Goal: Transaction & Acquisition: Purchase product/service

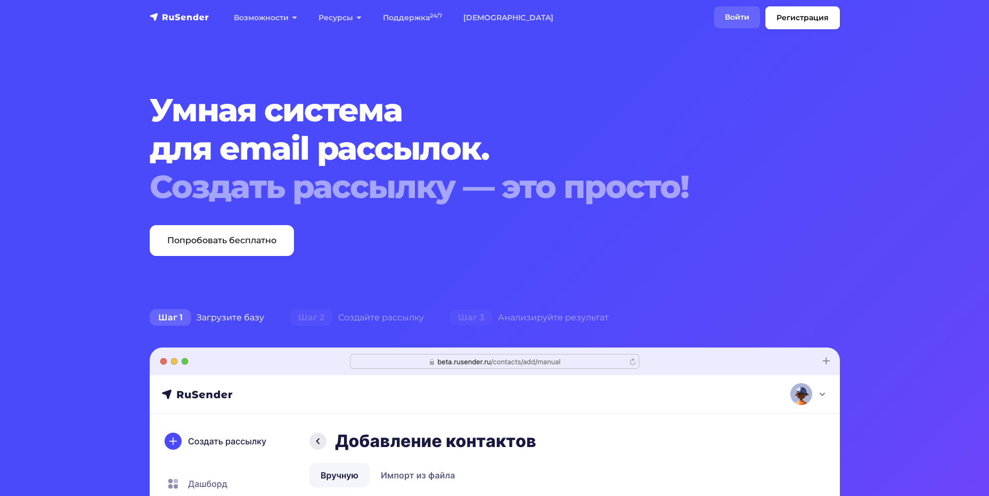
click at [730, 16] on link "Войти" at bounding box center [737, 17] width 46 height 22
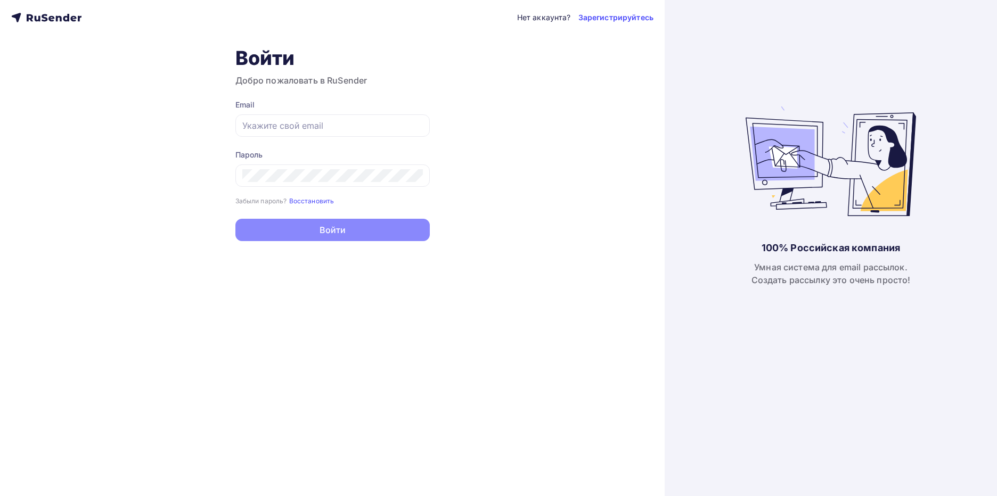
type input "[EMAIL_ADDRESS][DOMAIN_NAME]"
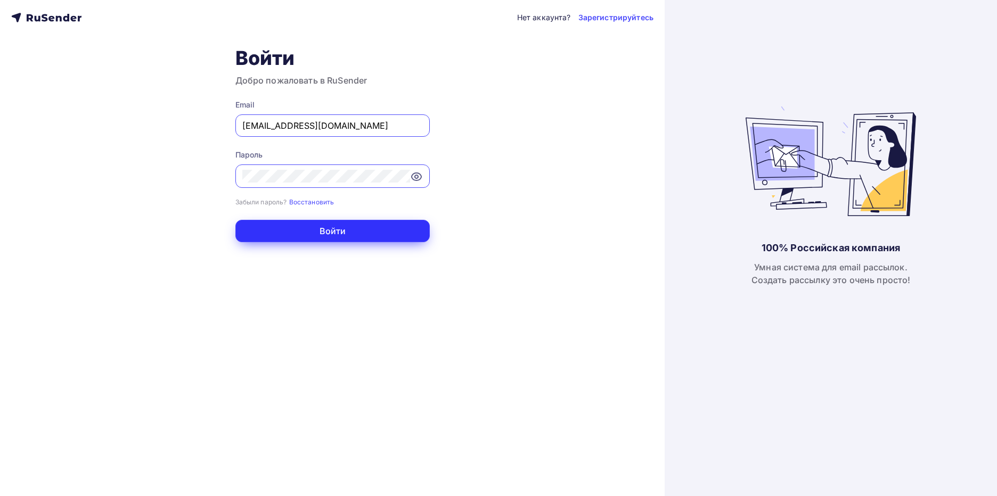
click at [355, 230] on button "Войти" at bounding box center [332, 231] width 194 height 22
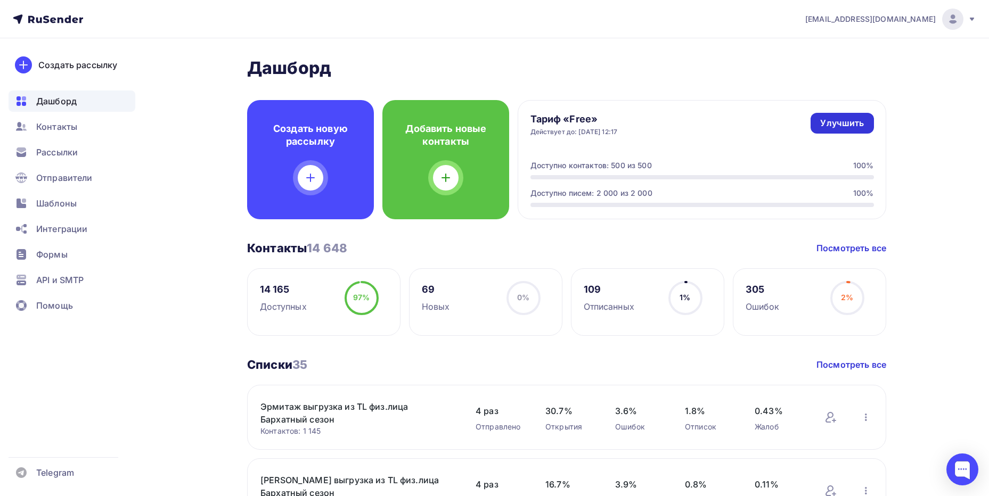
click at [848, 123] on div "Улучшить" at bounding box center [842, 123] width 44 height 12
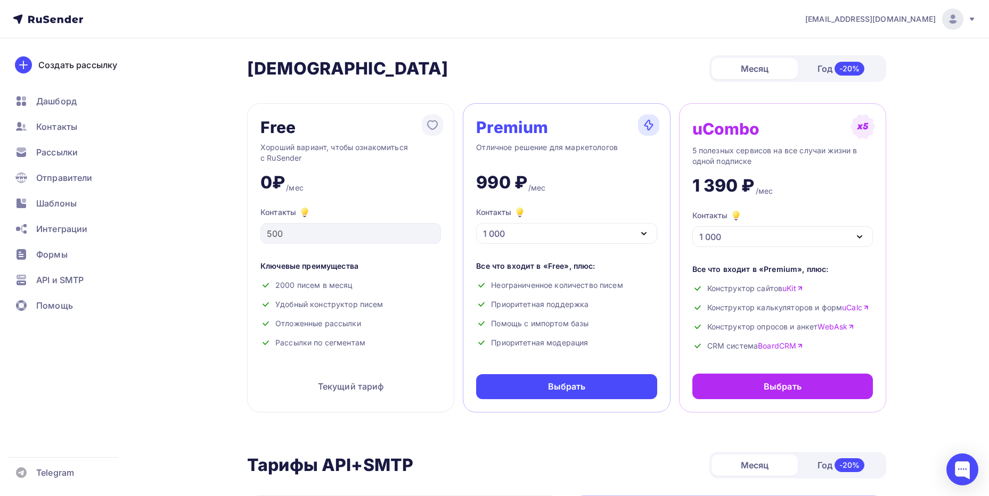
click at [638, 235] on icon "button" at bounding box center [644, 233] width 13 height 13
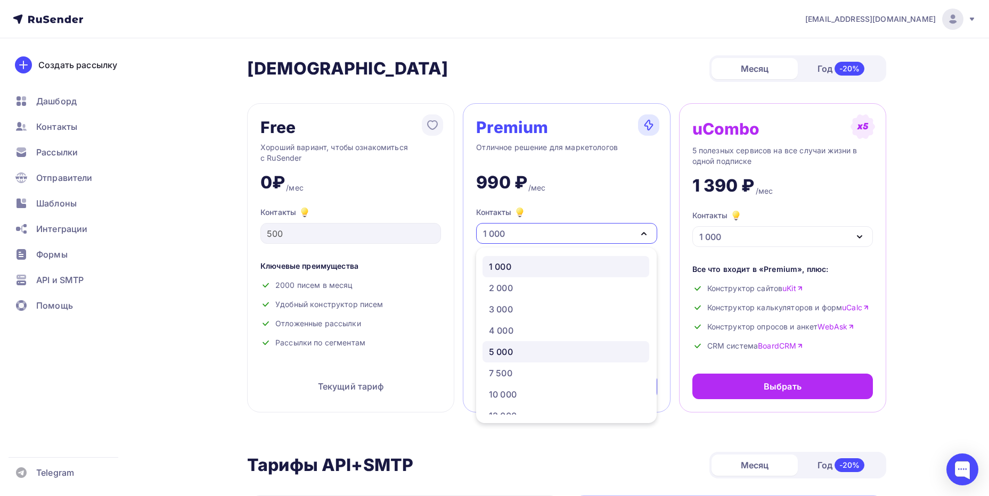
click at [534, 349] on div "5 000" at bounding box center [566, 352] width 154 height 13
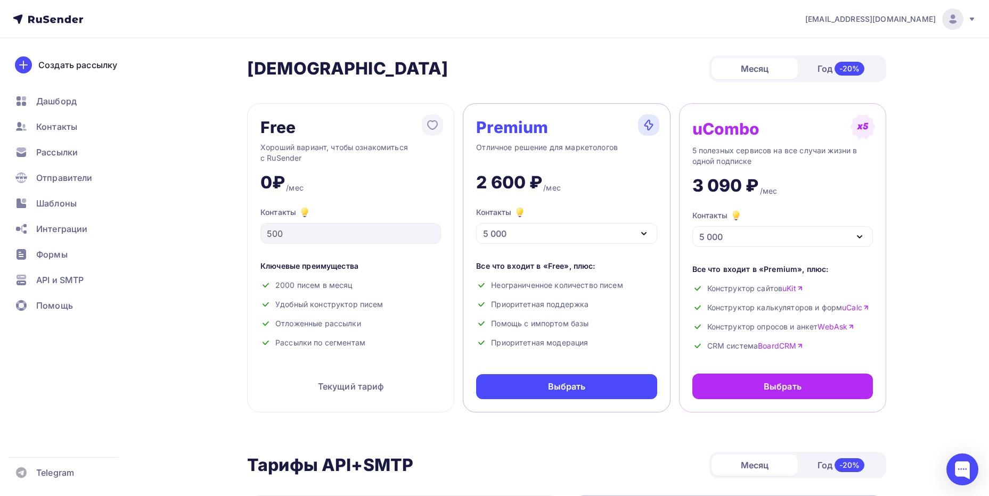
click at [641, 234] on icon "button" at bounding box center [644, 233] width 13 height 13
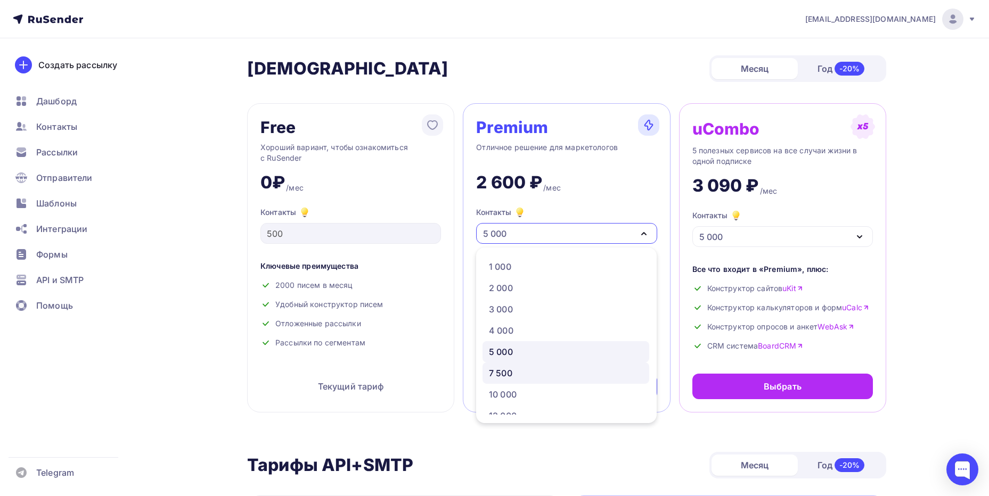
click at [503, 370] on div "7 500" at bounding box center [500, 373] width 23 height 13
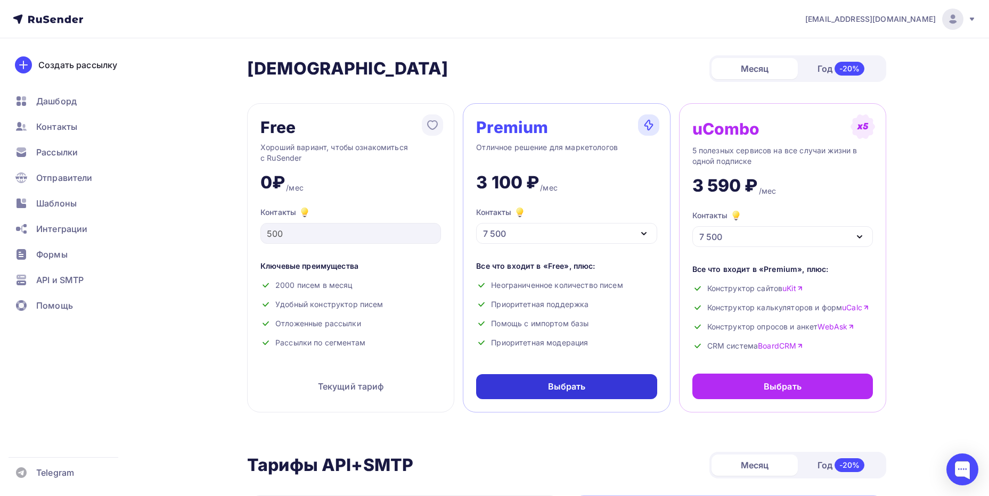
click at [581, 386] on div "Выбрать" at bounding box center [567, 387] width 38 height 12
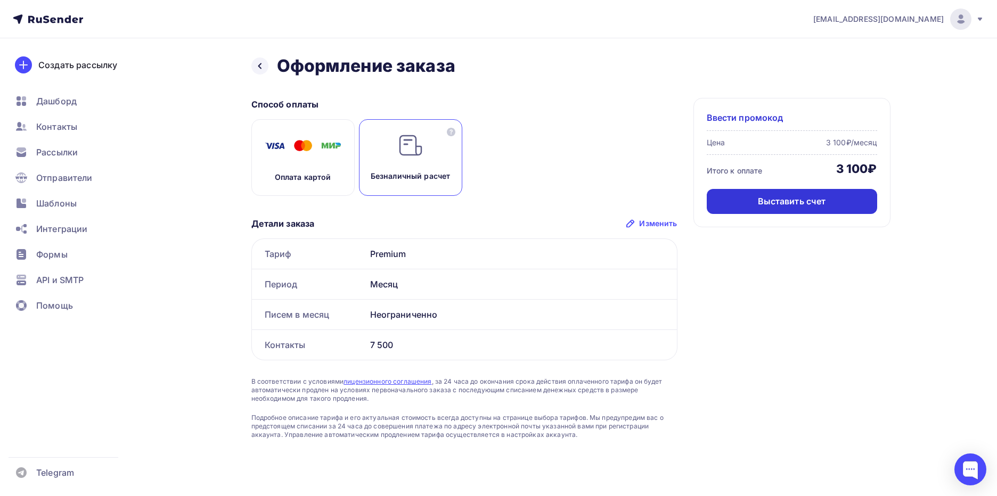
click at [848, 203] on div "Выставить счет" at bounding box center [792, 201] width 170 height 25
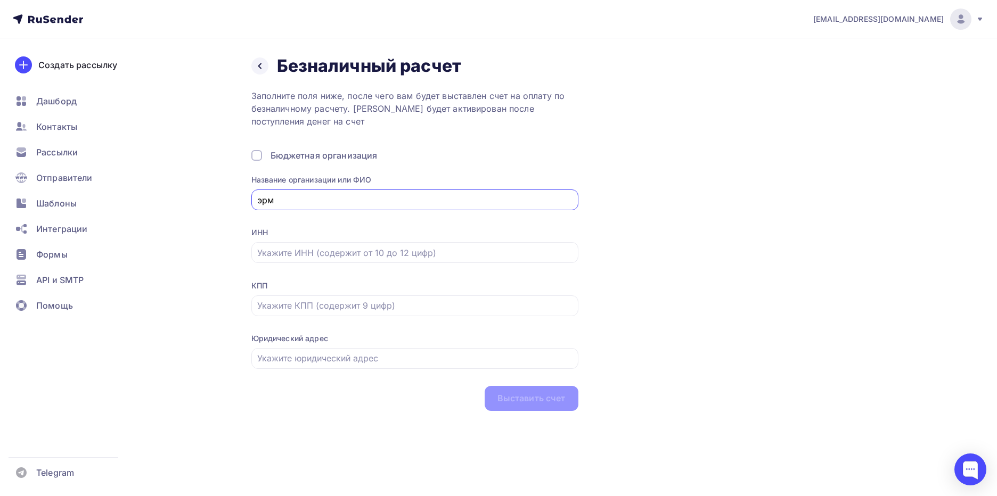
type input "Эрмитаж-Дон"
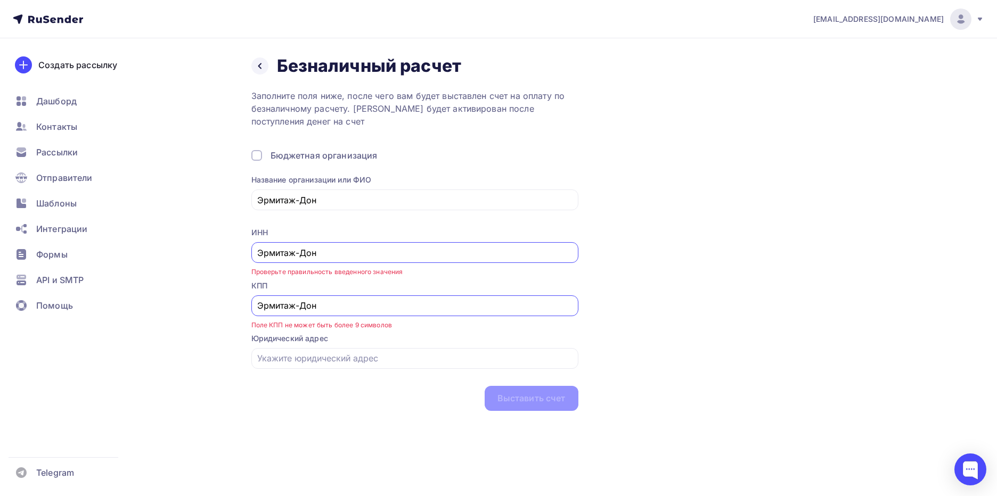
click at [316, 251] on input "Эрмитаж-Дон" at bounding box center [414, 253] width 315 height 13
click at [300, 254] on input "Эрмитаж-Дон" at bounding box center [414, 253] width 315 height 13
click at [313, 258] on input "text" at bounding box center [414, 253] width 315 height 13
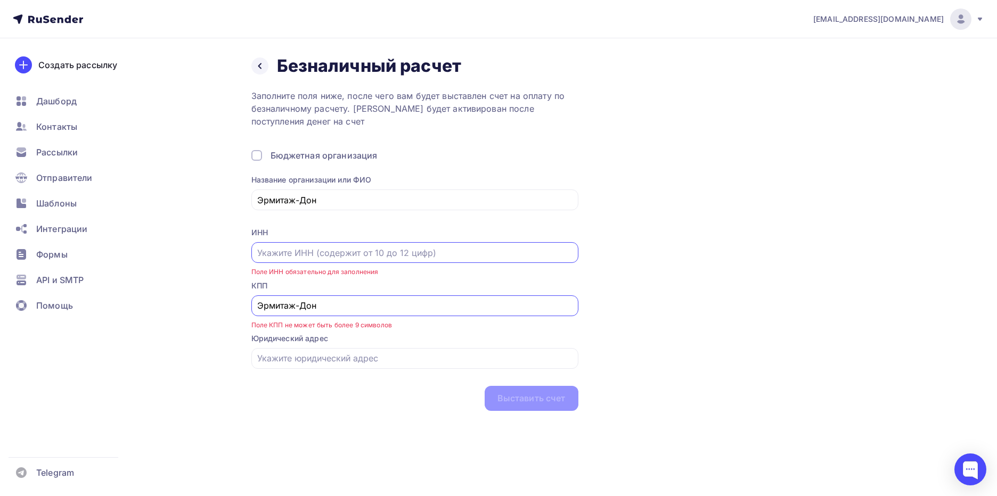
paste input "6163229990"
type input "6163229990"
click at [313, 305] on input "Эрмитаж-Дон" at bounding box center [414, 305] width 315 height 13
click at [265, 309] on input "Эрмитаж-Дон" at bounding box center [414, 305] width 315 height 13
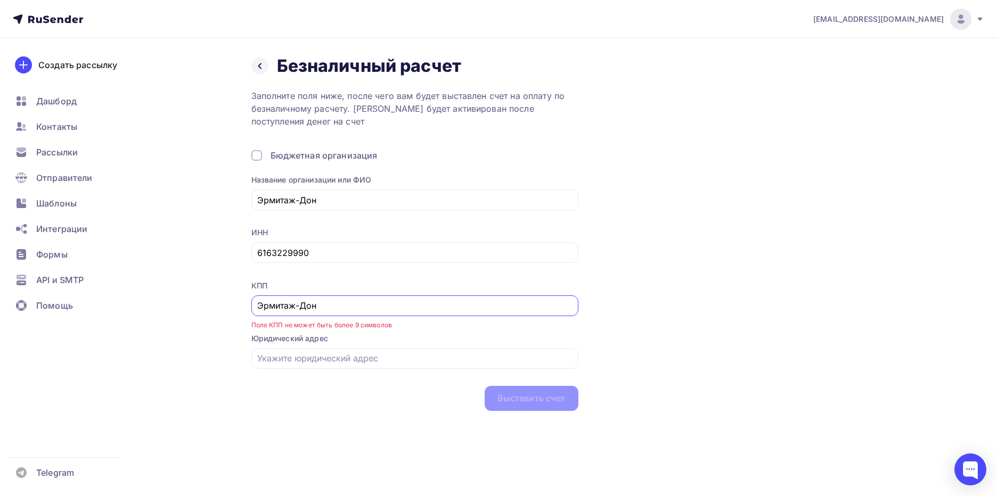
click at [308, 306] on input "Эрмитаж-Дон" at bounding box center [414, 305] width 315 height 13
click at [309, 307] on input "Эрмитаж-Дон" at bounding box center [414, 305] width 315 height 13
drag, startPoint x: 318, startPoint y: 307, endPoint x: 240, endPoint y: 308, distance: 78.3
click at [240, 308] on div "Назад Безналичный расчет Безналичный расчет Заполните поля ниже, после чего вам…" at bounding box center [498, 245] width 873 height 415
paste input "616301001"
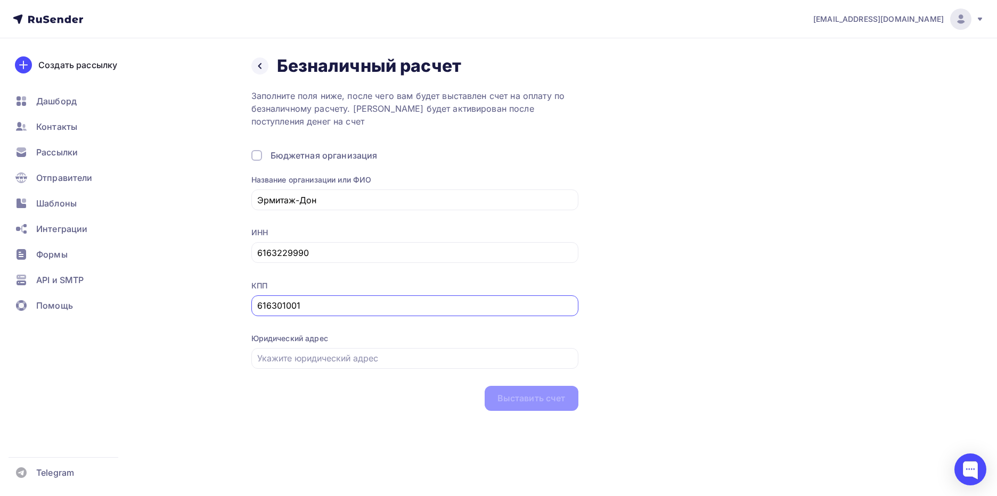
type input "616301001"
click at [348, 419] on div "Назад Безналичный расчет Безналичный расчет Заполните поля ниже, после чего вам…" at bounding box center [498, 245] width 873 height 415
click at [332, 366] on div at bounding box center [414, 358] width 327 height 21
click at [297, 354] on input "text" at bounding box center [414, 358] width 315 height 13
paste input "[STREET_ADDRESS]"
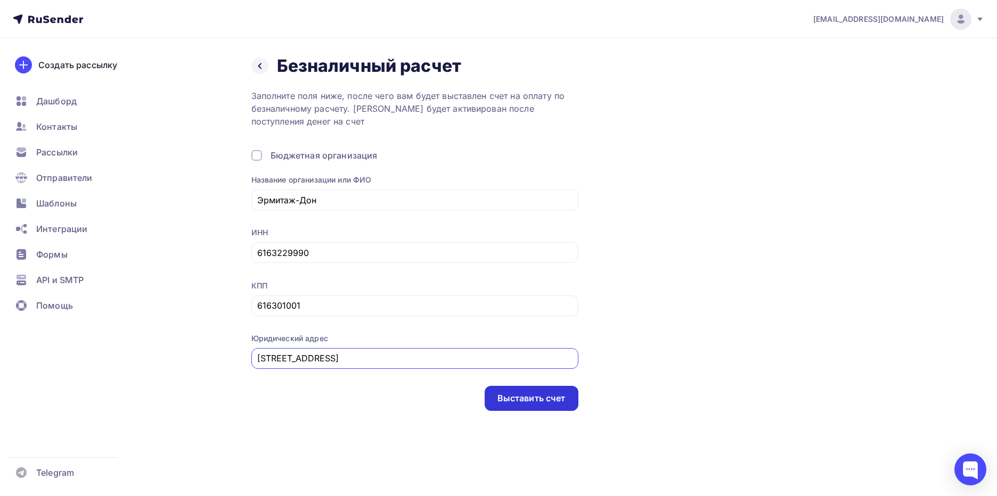
type input "[STREET_ADDRESS]"
click at [512, 401] on div "Выставить счет" at bounding box center [531, 399] width 68 height 12
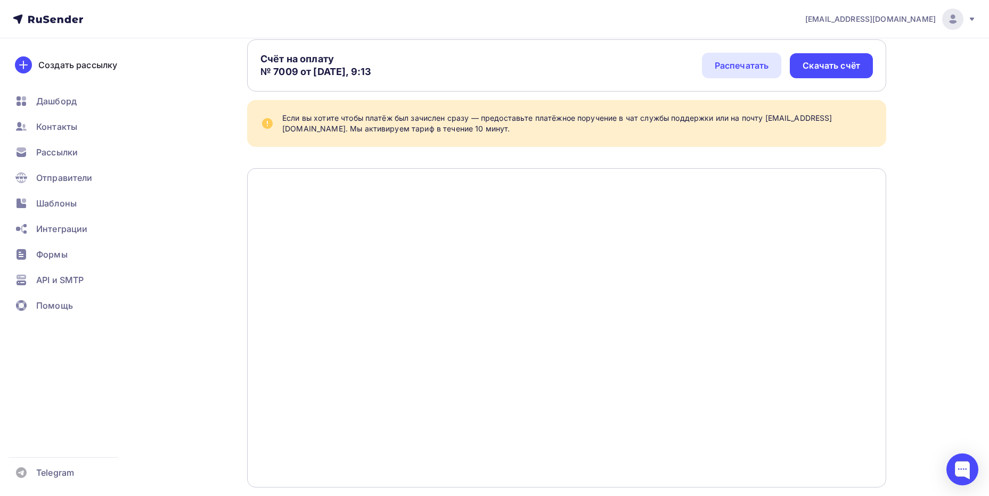
scroll to position [44, 0]
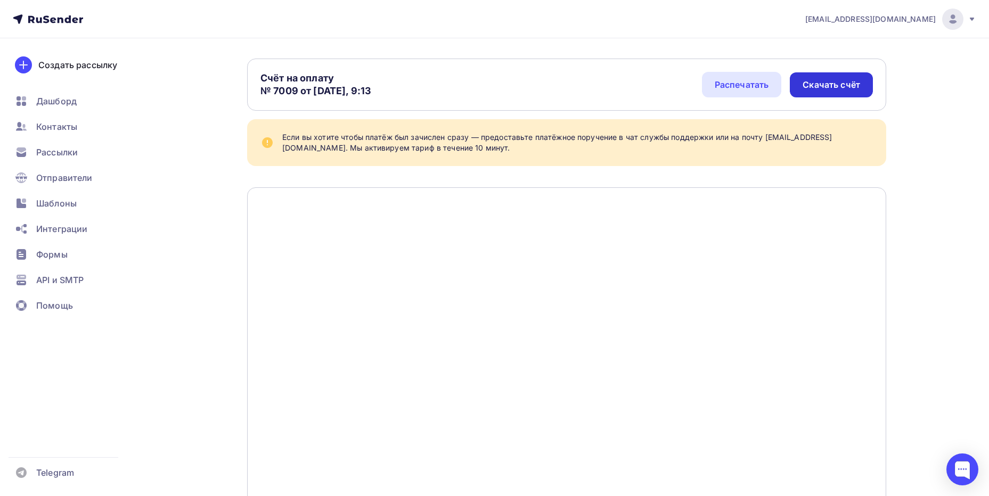
click at [837, 89] on div "Скачать счёт" at bounding box center [832, 85] width 58 height 12
click at [63, 13] on icon at bounding box center [48, 19] width 70 height 13
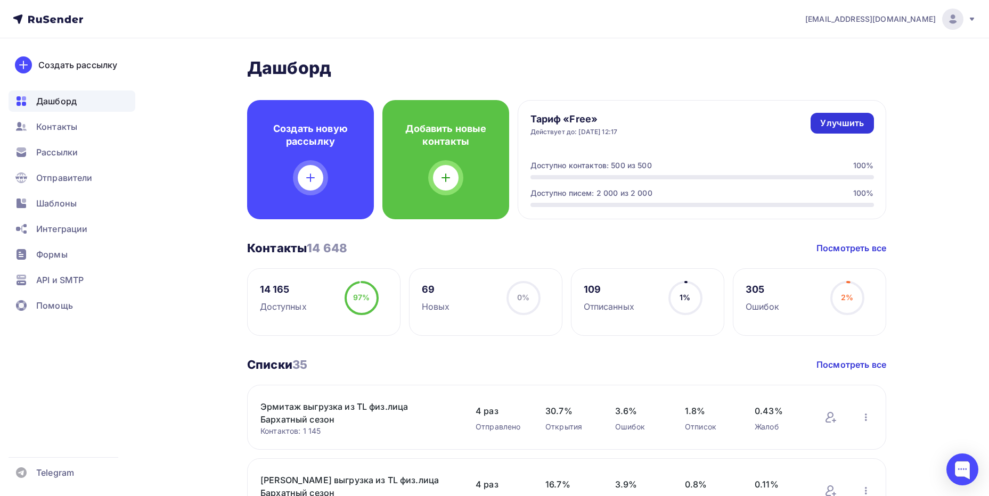
click at [837, 117] on div "Улучшить" at bounding box center [842, 123] width 44 height 12
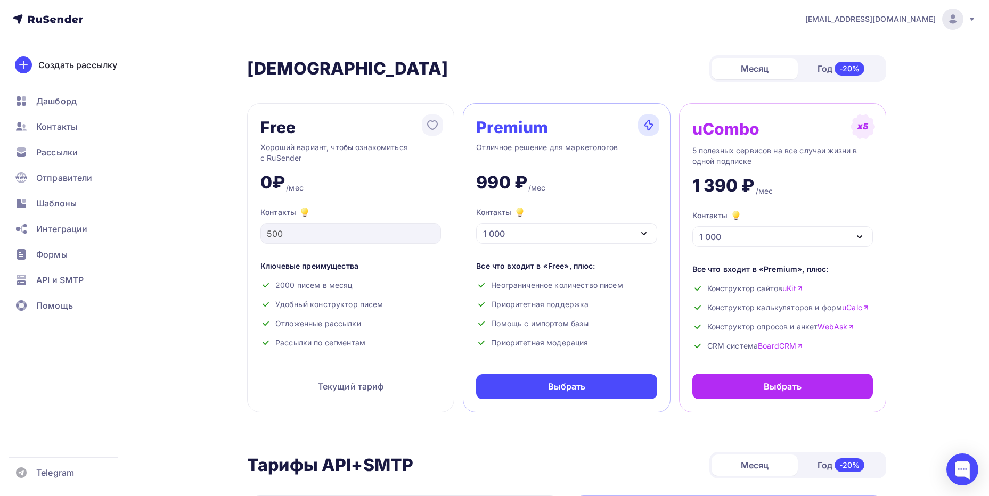
click at [639, 232] on icon "button" at bounding box center [644, 233] width 13 height 13
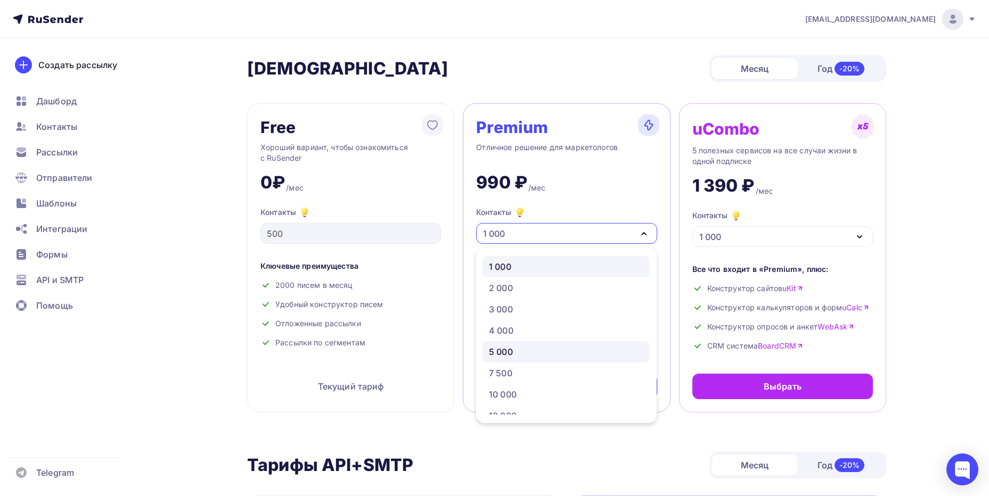
click at [507, 352] on div "5 000" at bounding box center [501, 352] width 24 height 13
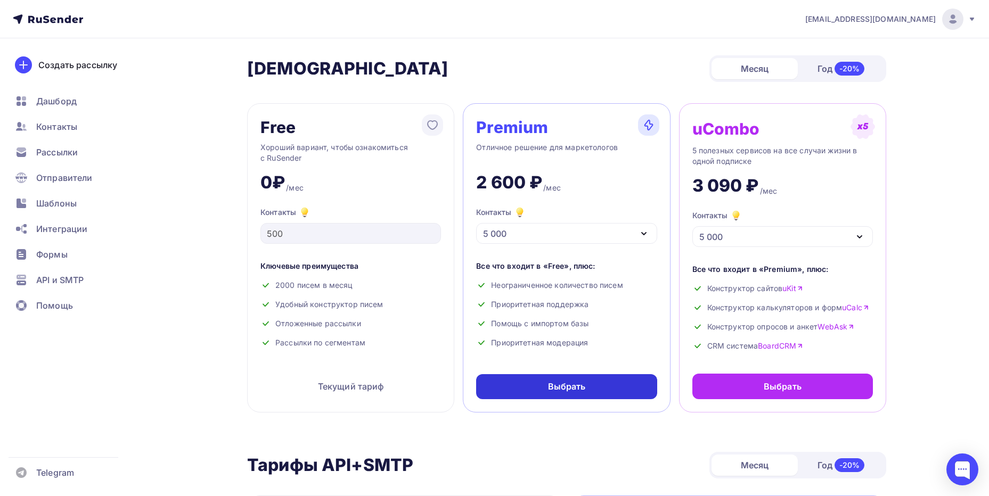
click at [580, 380] on div "Выбрать" at bounding box center [566, 386] width 181 height 25
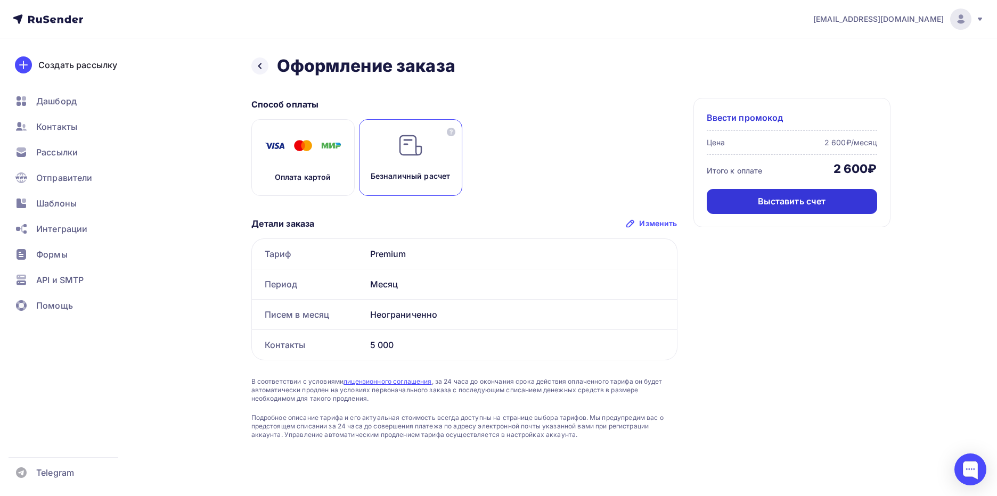
click at [775, 201] on div "Выставить счет" at bounding box center [792, 201] width 68 height 12
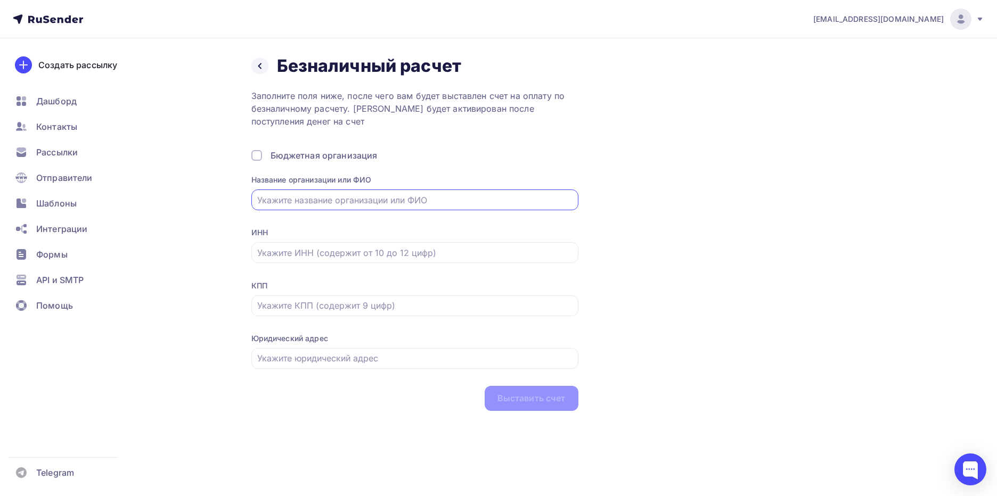
type input "Эрмитаж-Дон"
click at [360, 251] on input "text" at bounding box center [414, 253] width 315 height 13
type input "ООО «ЭРМИТАЖ-ДОН»"
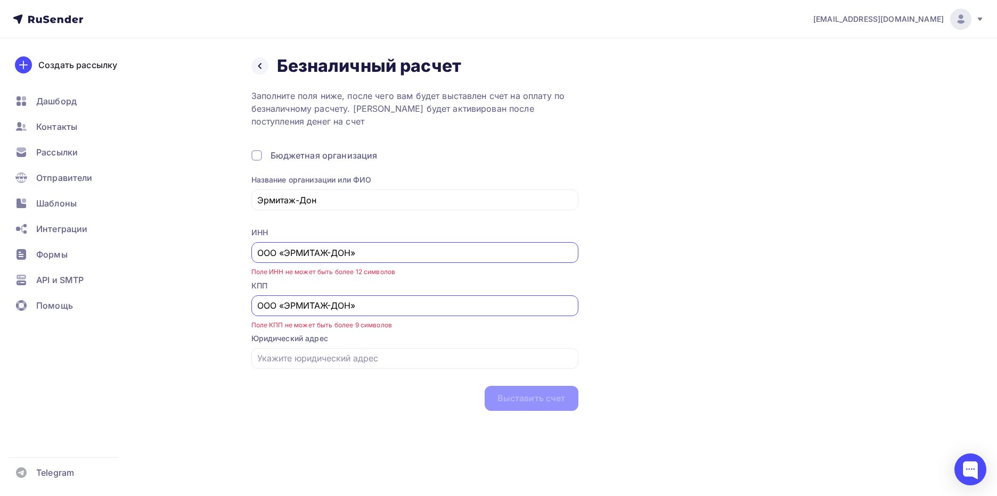
click at [360, 257] on input "ООО «ЭРМИТАЖ-ДОН»" at bounding box center [414, 253] width 315 height 13
click at [295, 356] on input "text" at bounding box center [414, 358] width 315 height 13
paste input "[STREET_ADDRESS]"
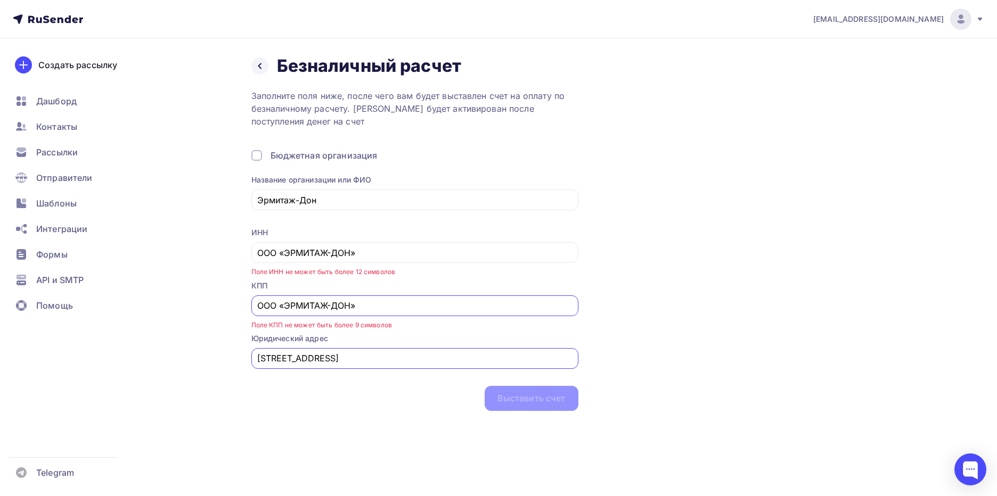
type input "[STREET_ADDRESS]"
click at [293, 303] on input "ООО «ЭРМИТАЖ-ДОН»" at bounding box center [414, 305] width 315 height 13
paste input "616301001"
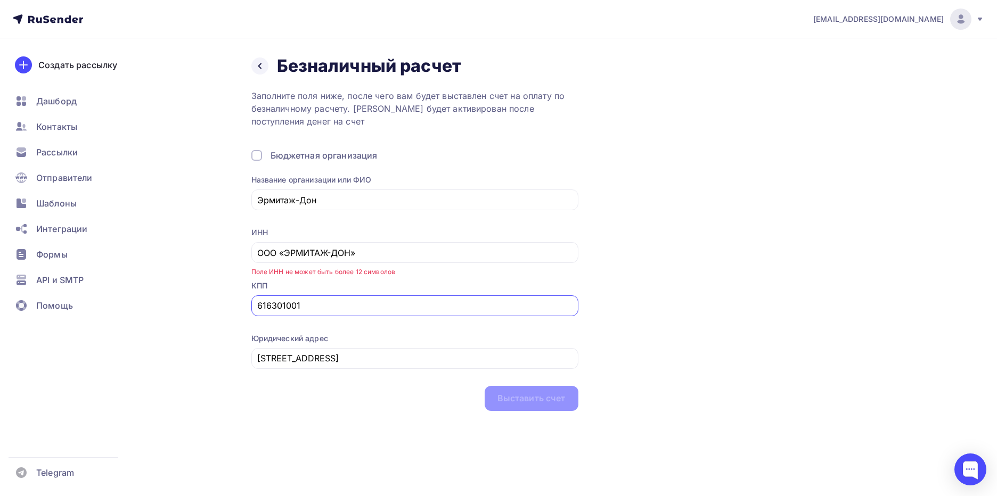
type input "616301001"
click at [321, 198] on input "Эрмитаж-Дон" at bounding box center [414, 200] width 315 height 13
paste input "6163229990"
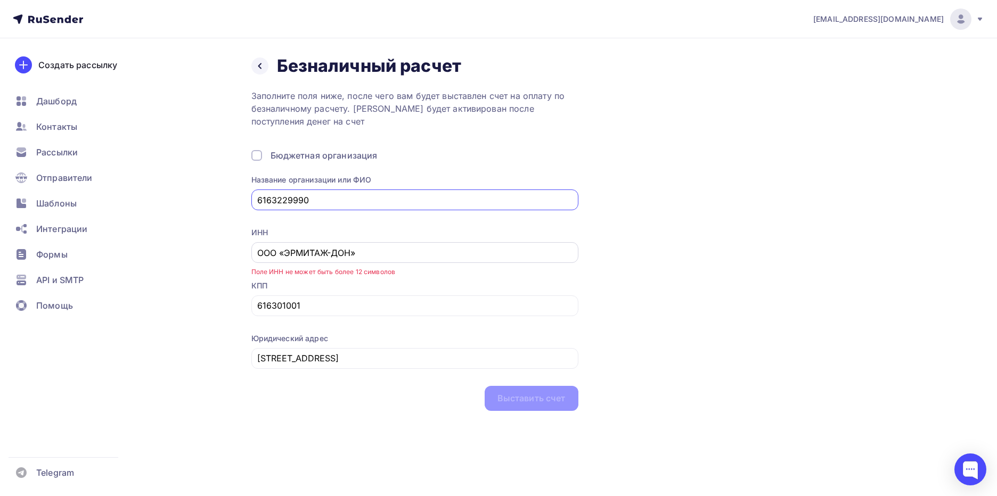
click at [295, 263] on div "ООО «ЭРМИТАЖ-ДОН»" at bounding box center [414, 252] width 327 height 21
click at [291, 256] on input "ООО «ЭРМИТАЖ-ДОН»" at bounding box center [414, 253] width 315 height 13
click at [268, 207] on div "6163229990" at bounding box center [414, 200] width 327 height 21
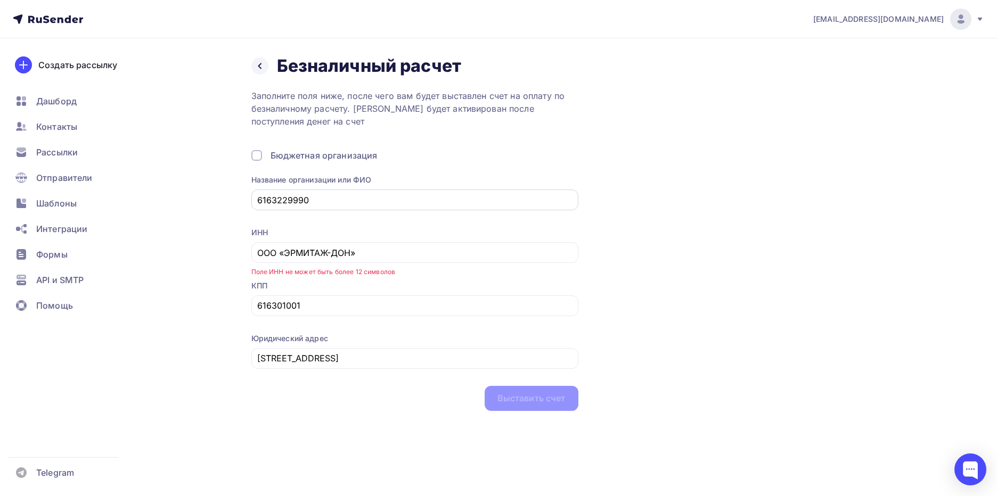
click at [306, 197] on input "6163229990" at bounding box center [414, 200] width 315 height 13
paste input "ООО «ЭРМИТАЖ-ДОН»"
drag, startPoint x: 307, startPoint y: 198, endPoint x: 236, endPoint y: 200, distance: 70.3
click at [236, 200] on div "Назад Безналичный расчет Безналичный расчет Заполните поля ниже, после чего вам…" at bounding box center [498, 245] width 873 height 415
type input "ООО «ЭРМИТАЖ-ДОН»"
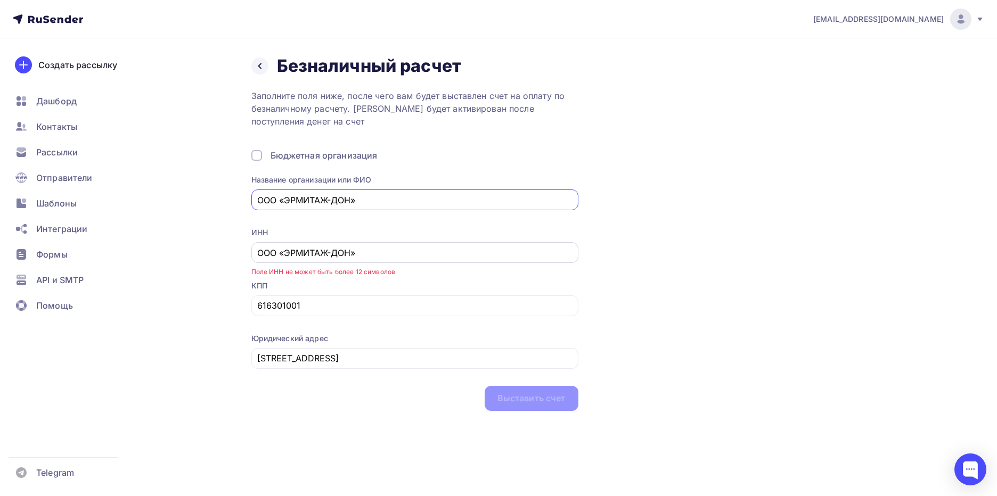
click at [308, 247] on input "ООО «ЭРМИТАЖ-ДОН»" at bounding box center [414, 253] width 315 height 13
click at [309, 259] on input "ООО «ЭРМИТАЖ-ДОН»" at bounding box center [414, 253] width 315 height 13
paste input "6163229990"
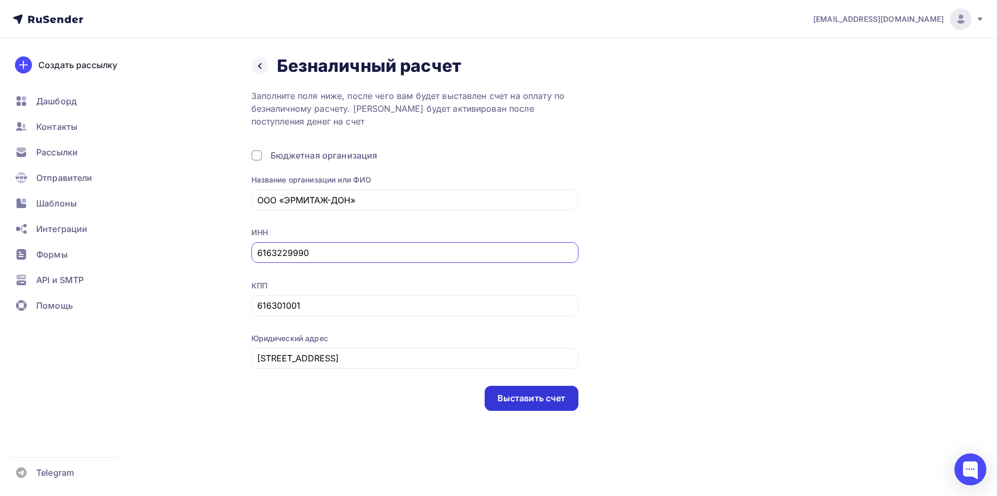
type input "6163229990"
click at [562, 403] on div "Выставить счет" at bounding box center [531, 399] width 68 height 12
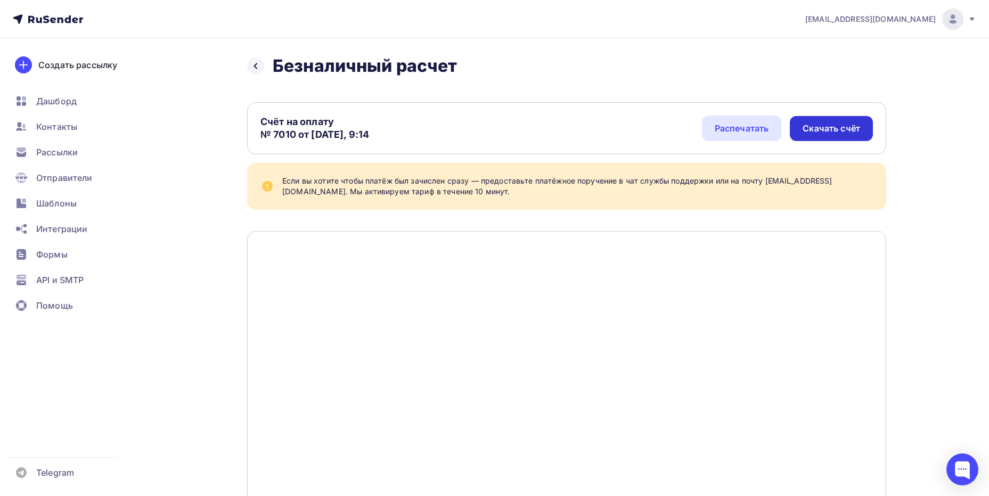
click at [839, 133] on div "Скачать счёт" at bounding box center [832, 129] width 58 height 12
